Goal: Find specific page/section: Find specific page/section

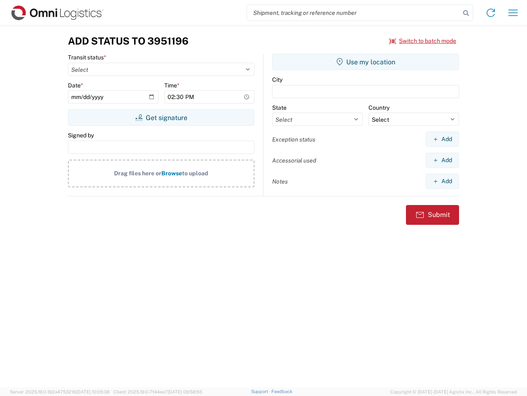
click at [354, 13] on input "search" at bounding box center [353, 13] width 213 height 16
click at [466, 13] on icon at bounding box center [467, 13] width 12 height 12
click at [491, 13] on icon at bounding box center [491, 12] width 13 height 13
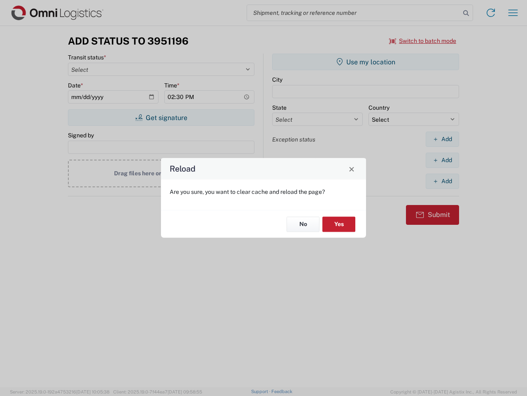
click at [513, 13] on div "Reload Are you sure, you want to clear cache and reload the page? No Yes" at bounding box center [263, 198] width 527 height 396
click at [423, 41] on div "Reload Are you sure, you want to clear cache and reload the page? No Yes" at bounding box center [263, 198] width 527 height 396
click at [161, 117] on div "Reload Are you sure, you want to clear cache and reload the page? No Yes" at bounding box center [263, 198] width 527 height 396
click at [366, 62] on div "Reload Are you sure, you want to clear cache and reload the page? No Yes" at bounding box center [263, 198] width 527 height 396
click at [443, 139] on div "Reload Are you sure, you want to clear cache and reload the page? No Yes" at bounding box center [263, 198] width 527 height 396
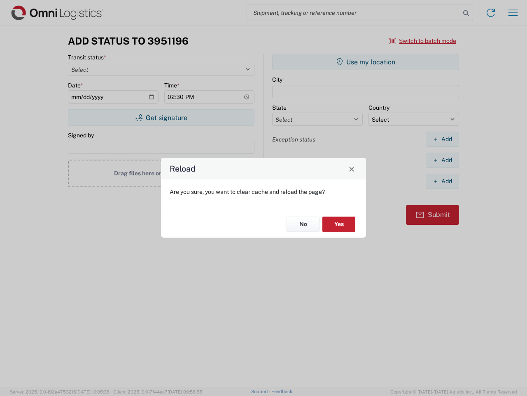
click at [443, 160] on div "Reload Are you sure, you want to clear cache and reload the page? No Yes" at bounding box center [263, 198] width 527 height 396
click at [443, 181] on div "Reload Are you sure, you want to clear cache and reload the page? No Yes" at bounding box center [263, 198] width 527 height 396
